Goal: Check status: Check status

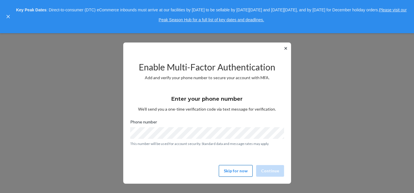
click at [230, 170] on button "Skip for now" at bounding box center [236, 171] width 34 height 12
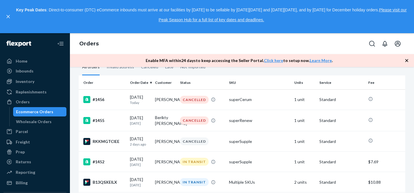
scroll to position [70, 0]
click at [98, 123] on div "#1455" at bounding box center [104, 119] width 42 height 7
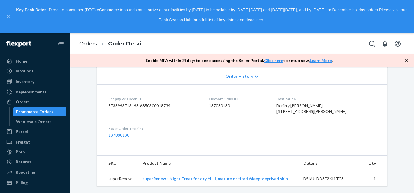
scroll to position [120, 0]
click at [26, 81] on div "Inventory" at bounding box center [25, 82] width 19 height 6
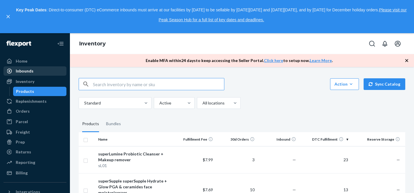
click at [23, 70] on div "Inbounds" at bounding box center [25, 71] width 18 height 6
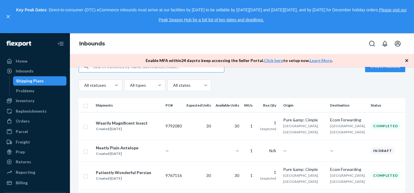
scroll to position [61, 0]
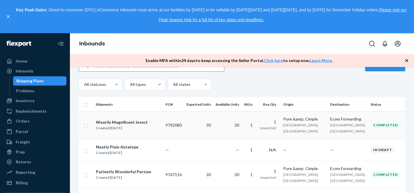
click at [115, 124] on div "Wearily Magnificent Insect" at bounding box center [122, 122] width 52 height 6
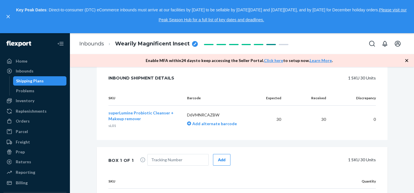
scroll to position [140, 0]
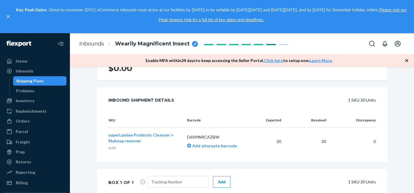
click at [29, 80] on div "Shipping Plans" at bounding box center [30, 81] width 28 height 6
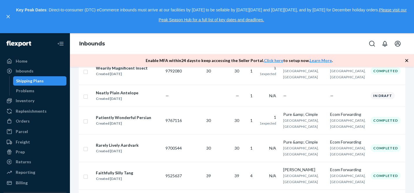
scroll to position [119, 0]
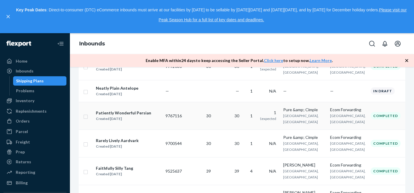
click at [110, 114] on div "Patiently Wonderful Persian" at bounding box center [123, 113] width 55 height 6
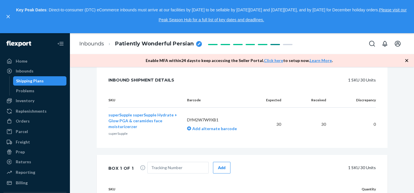
scroll to position [156, 0]
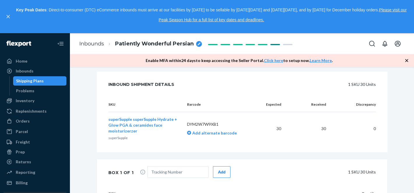
click at [36, 82] on div "Shipping Plans" at bounding box center [30, 81] width 28 height 6
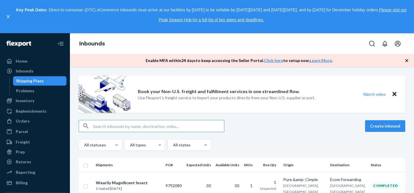
click at [33, 80] on div "Shipping Plans" at bounding box center [30, 81] width 28 height 6
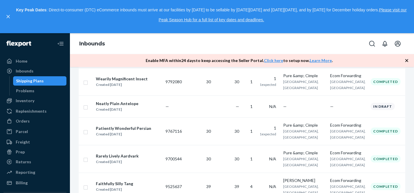
scroll to position [105, 0]
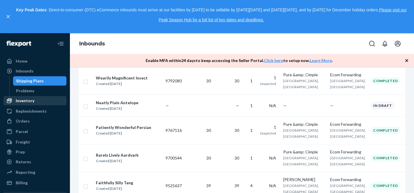
click at [29, 100] on div "Inventory" at bounding box center [25, 101] width 19 height 6
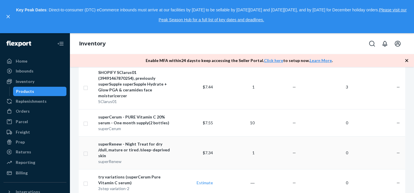
scroll to position [140, 0]
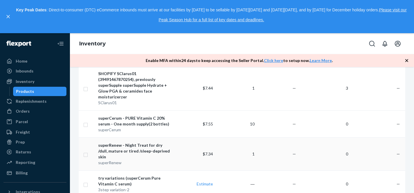
click at [128, 123] on div "superCerum - PURE Vitamin C 20% serum - One month supply(2 bottles)" at bounding box center [134, 121] width 73 height 12
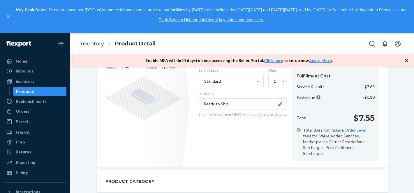
scroll to position [102, 0]
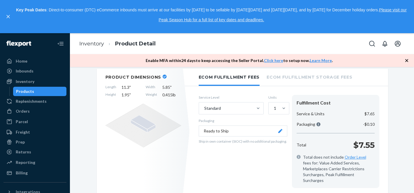
click at [27, 91] on div "Products" at bounding box center [25, 91] width 18 height 6
